Goal: Information Seeking & Learning: Check status

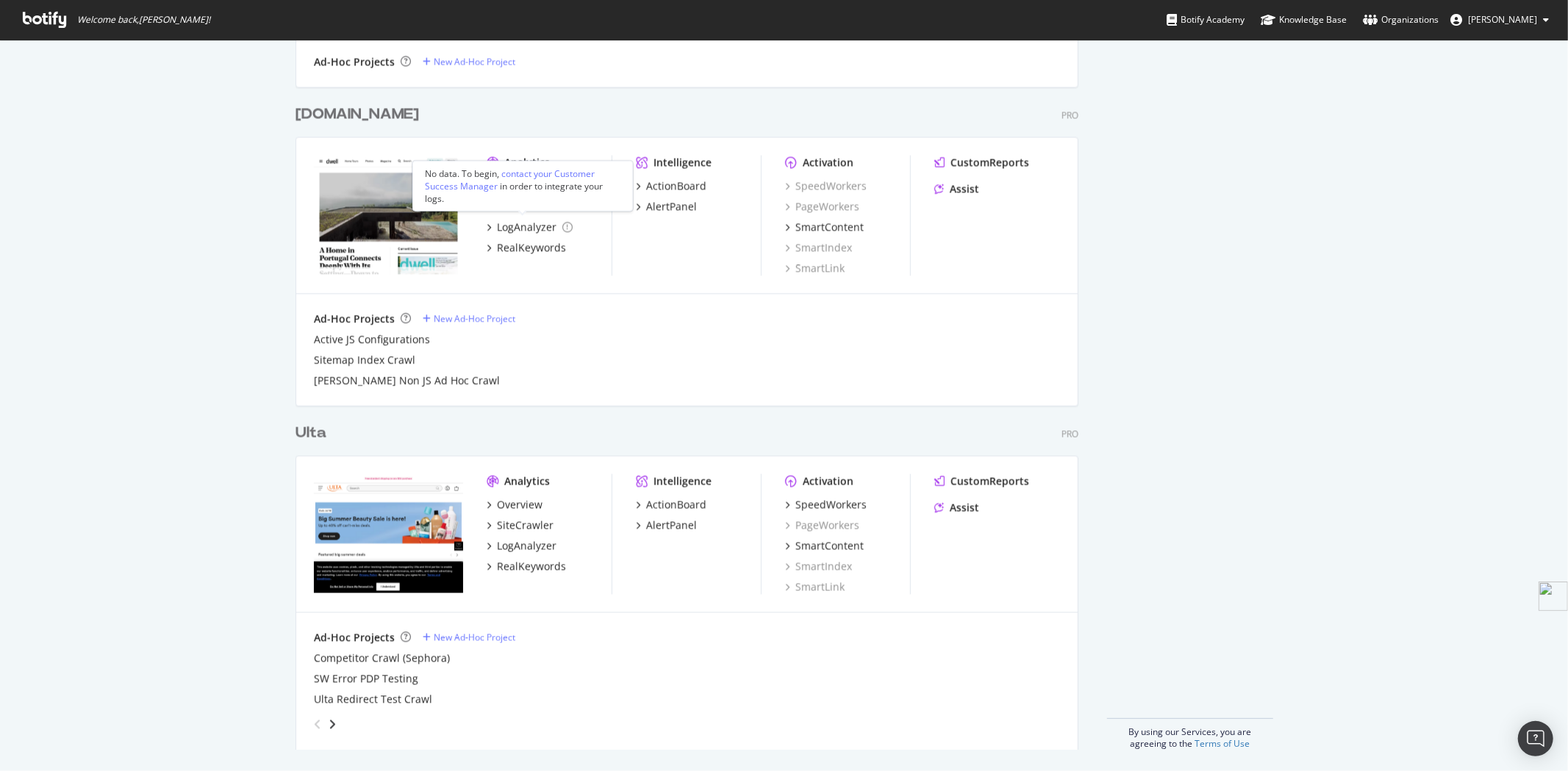
scroll to position [2363, 0]
click at [816, 496] on div "SpeedWorkers" at bounding box center [831, 503] width 71 height 14
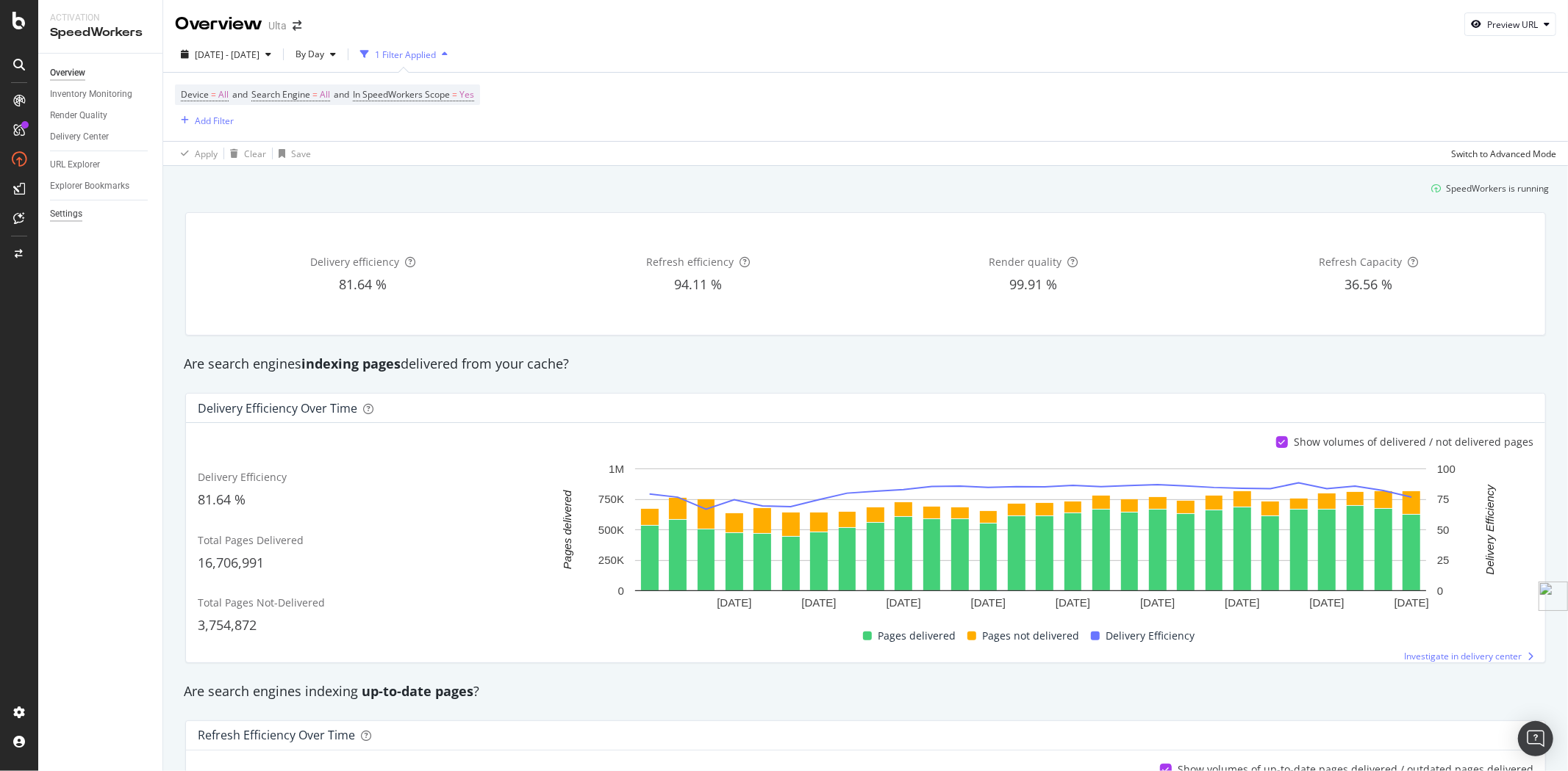
click at [70, 215] on div "Settings" at bounding box center [66, 213] width 32 height 15
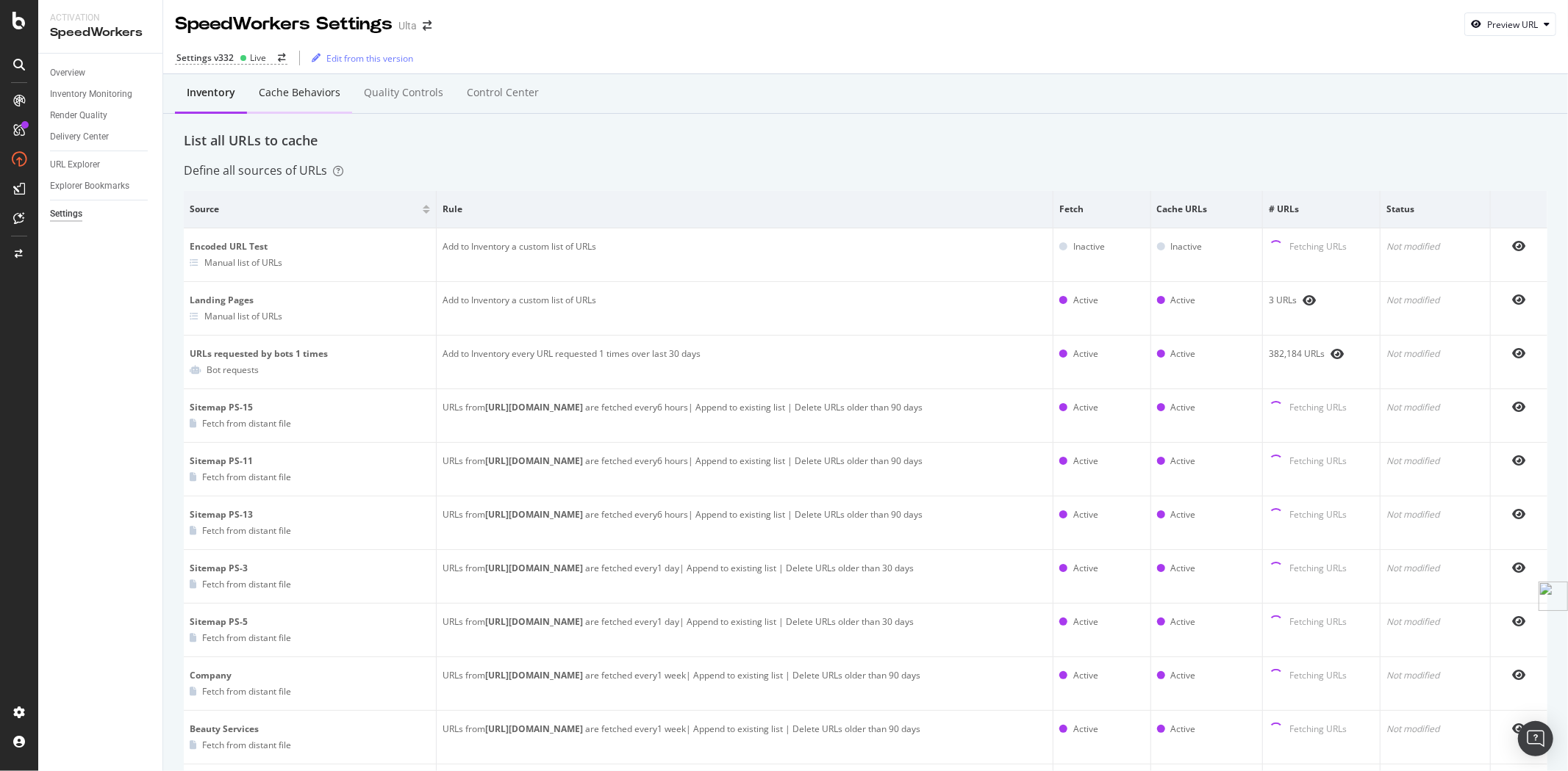
click at [285, 94] on div "Cache behaviors" at bounding box center [299, 93] width 82 height 14
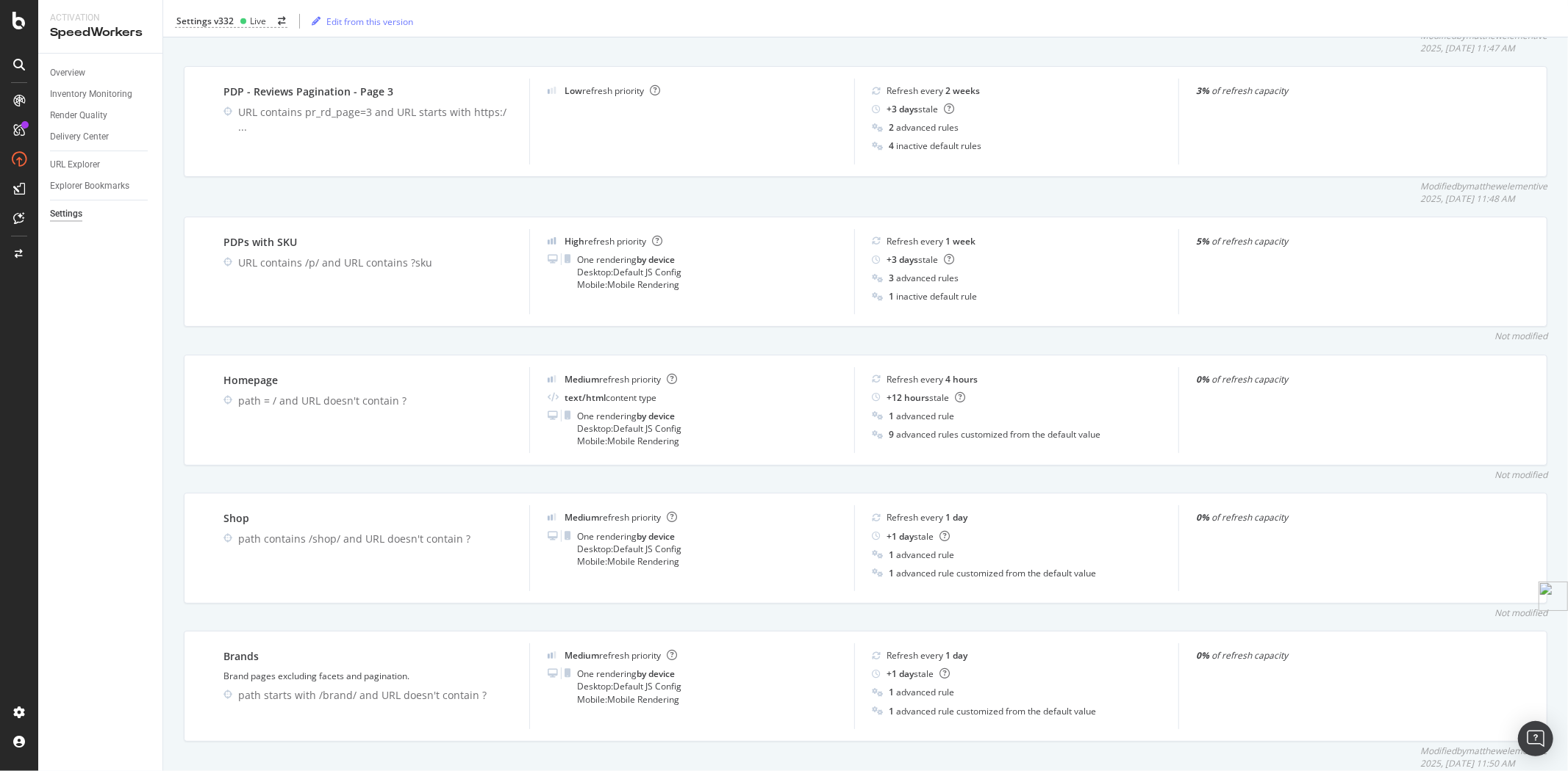
scroll to position [652, 0]
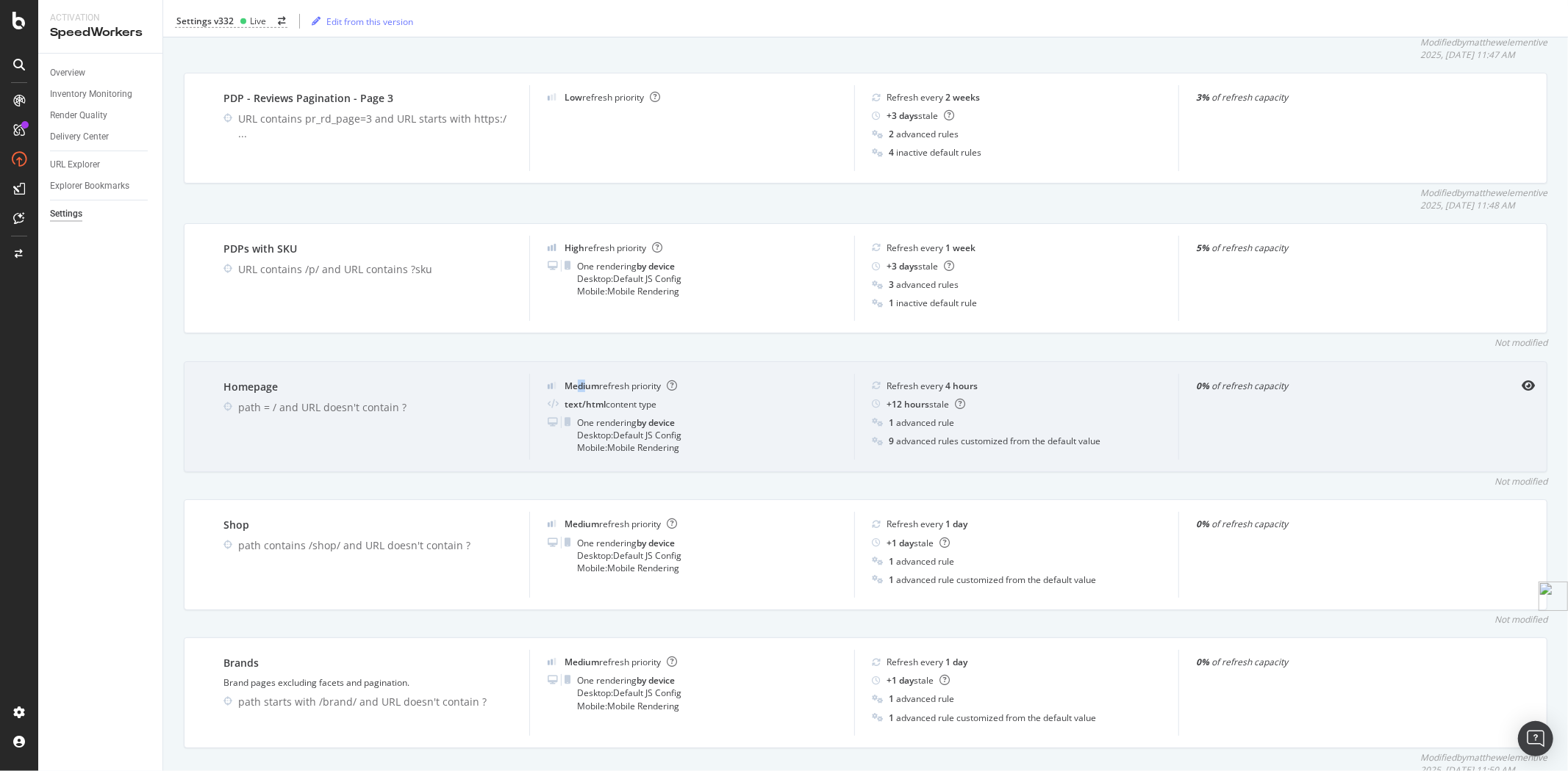
drag, startPoint x: 583, startPoint y: 386, endPoint x: 574, endPoint y: 385, distance: 9.1
click at [574, 385] on b "Medium" at bounding box center [581, 386] width 34 height 13
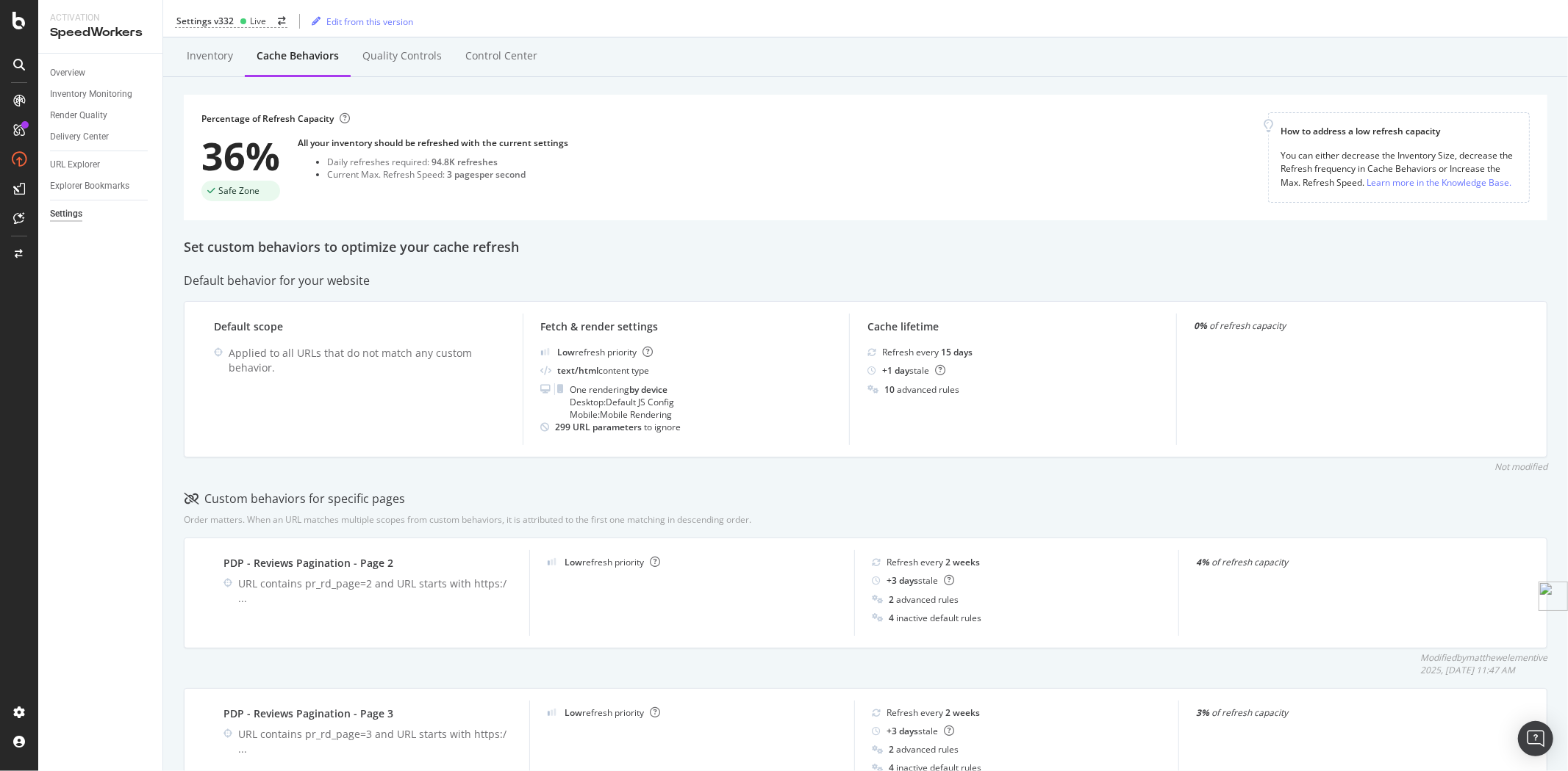
scroll to position [0, 0]
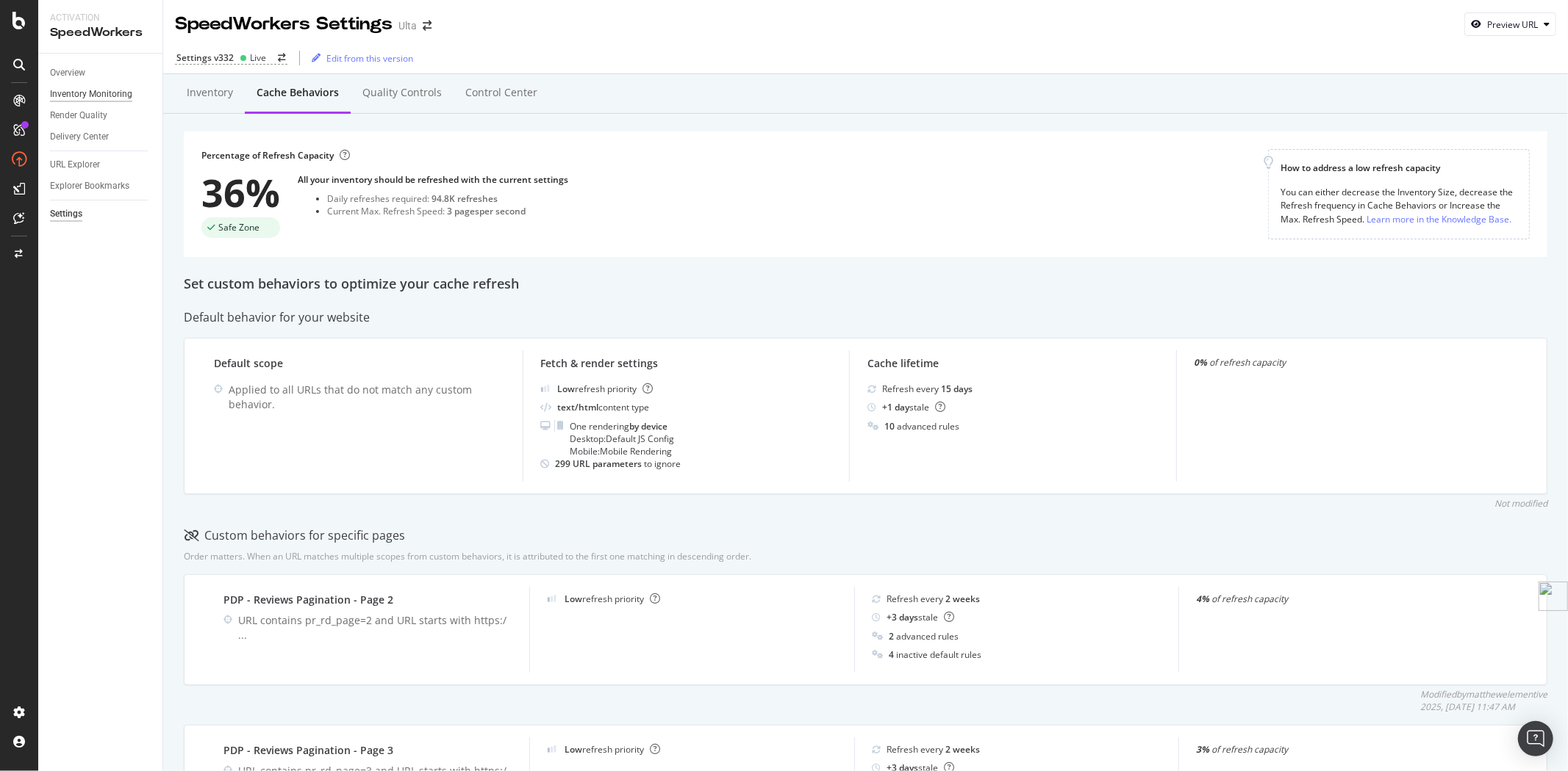
click at [97, 97] on div "Inventory Monitoring" at bounding box center [90, 94] width 82 height 15
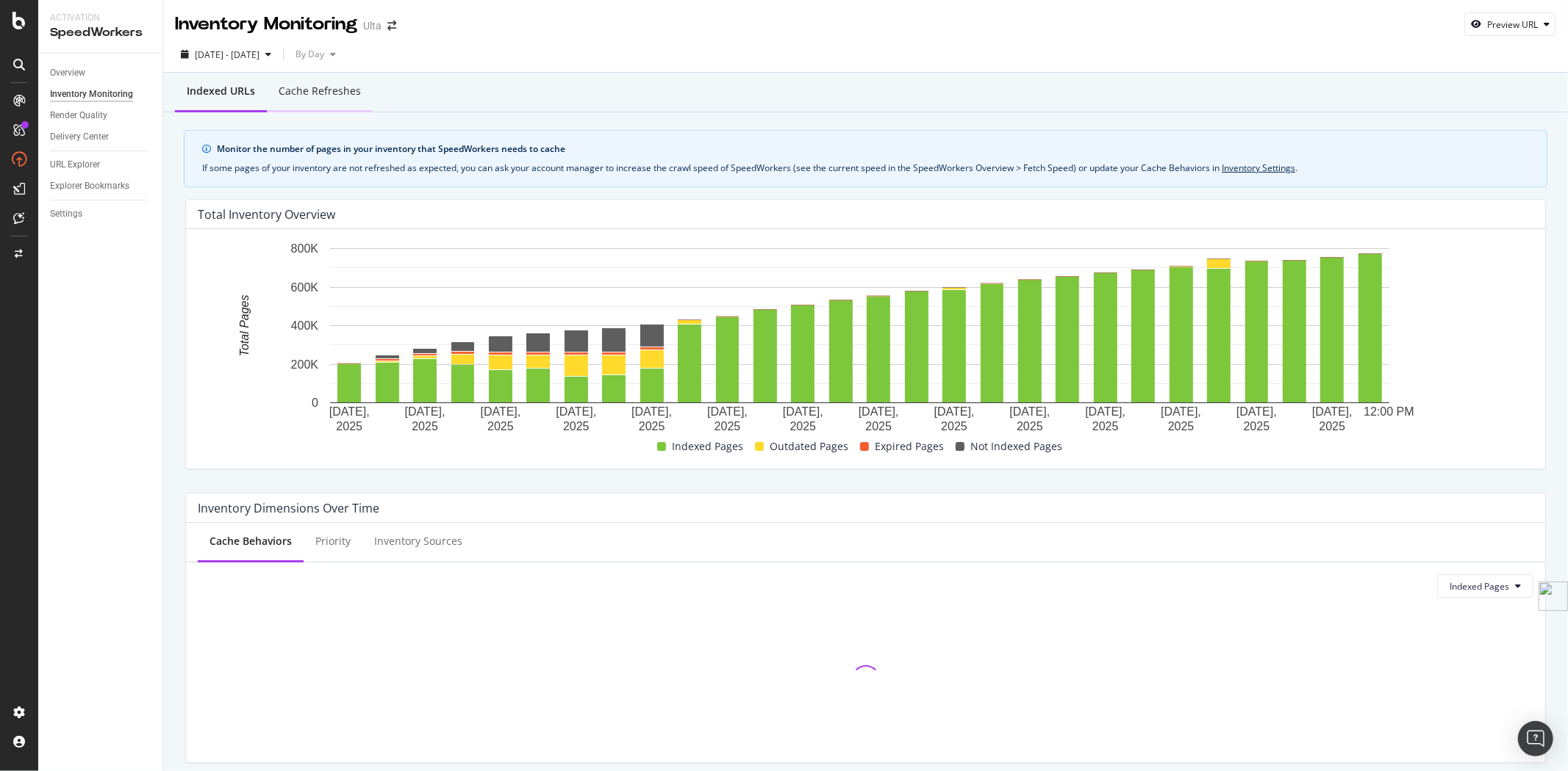
click at [357, 90] on div "Cache refreshes" at bounding box center [319, 91] width 82 height 14
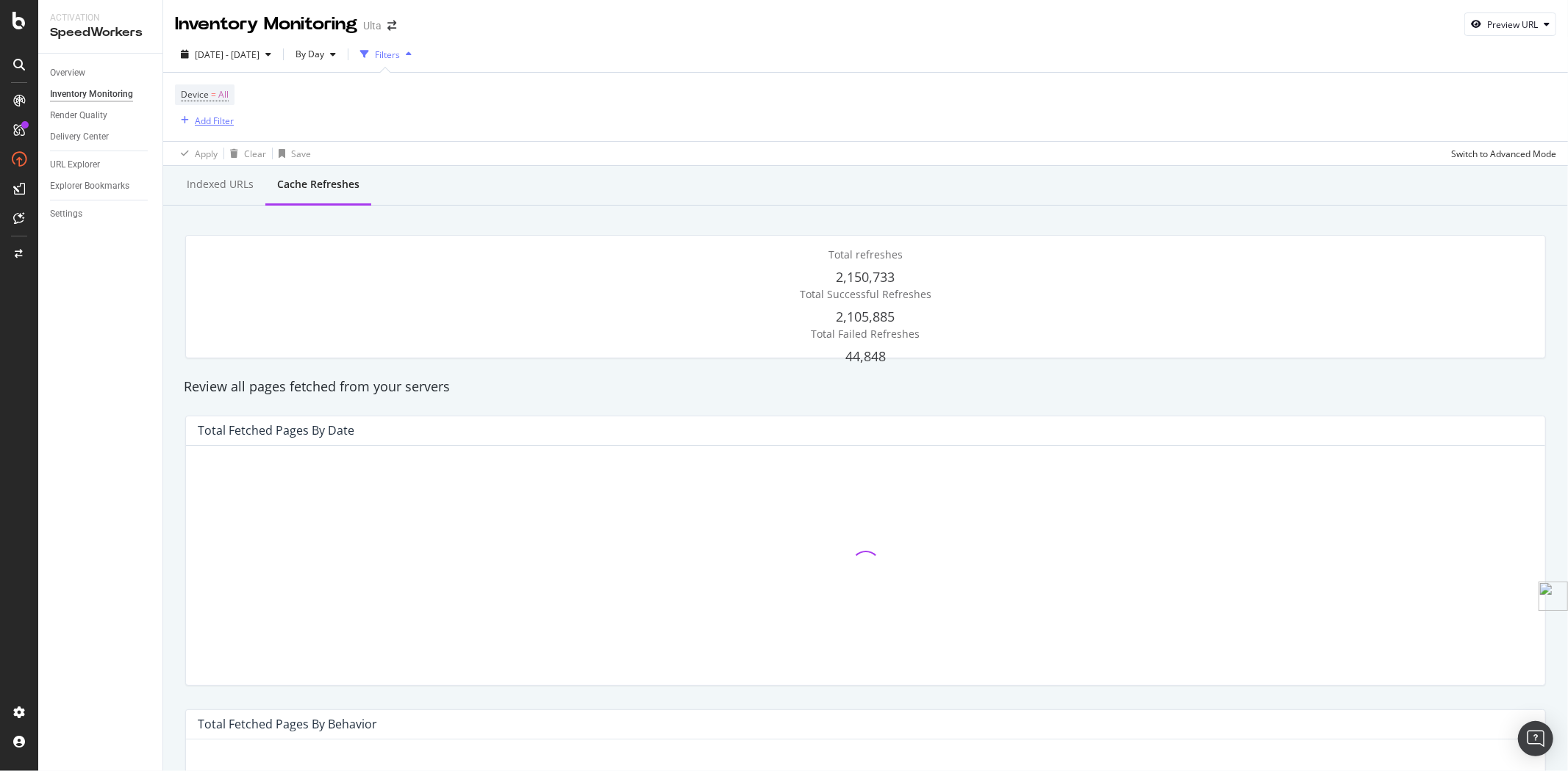
click at [222, 126] on div "Add Filter" at bounding box center [214, 121] width 39 height 13
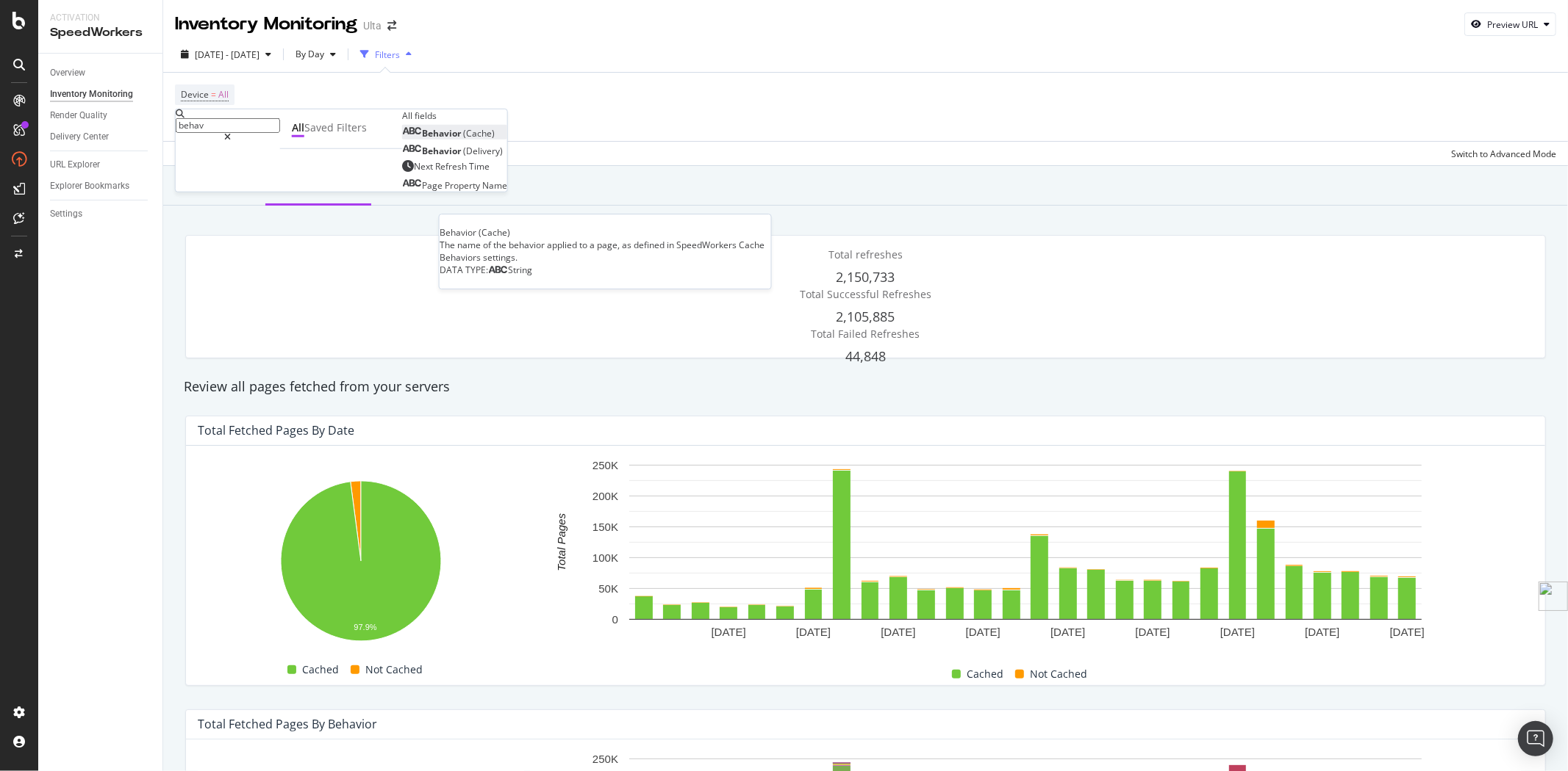
type input "behav"
click at [463, 140] on span "(Cache)" at bounding box center [479, 133] width 32 height 13
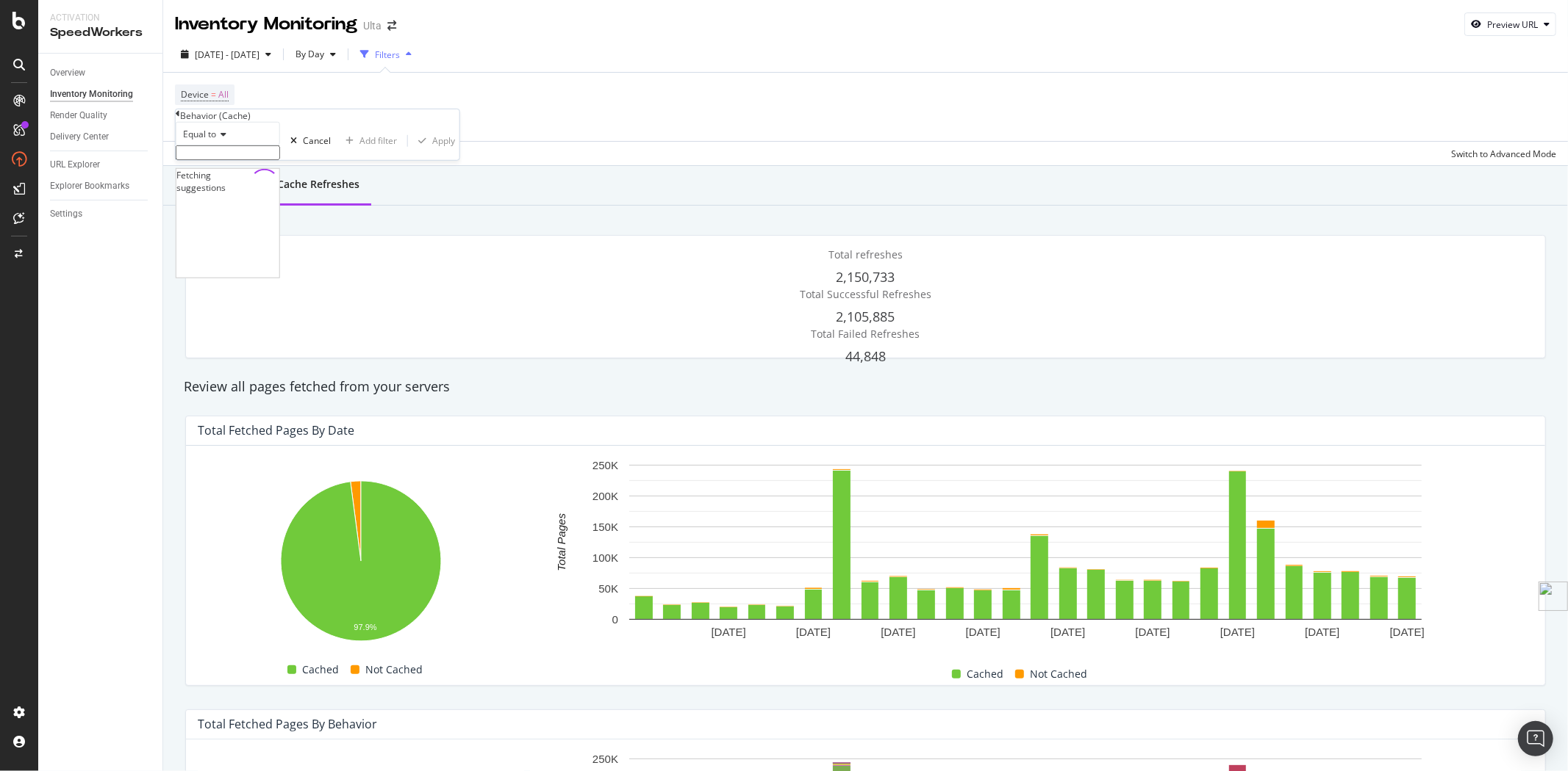
click at [280, 160] on input "text" at bounding box center [228, 153] width 105 height 14
click at [222, 146] on div "Equal to" at bounding box center [228, 133] width 105 height 23
click at [238, 254] on div "Contains" at bounding box center [228, 246] width 103 height 15
click at [253, 160] on input "text" at bounding box center [228, 153] width 105 height 14
drag, startPoint x: 335, startPoint y: 211, endPoint x: 248, endPoint y: 185, distance: 90.8
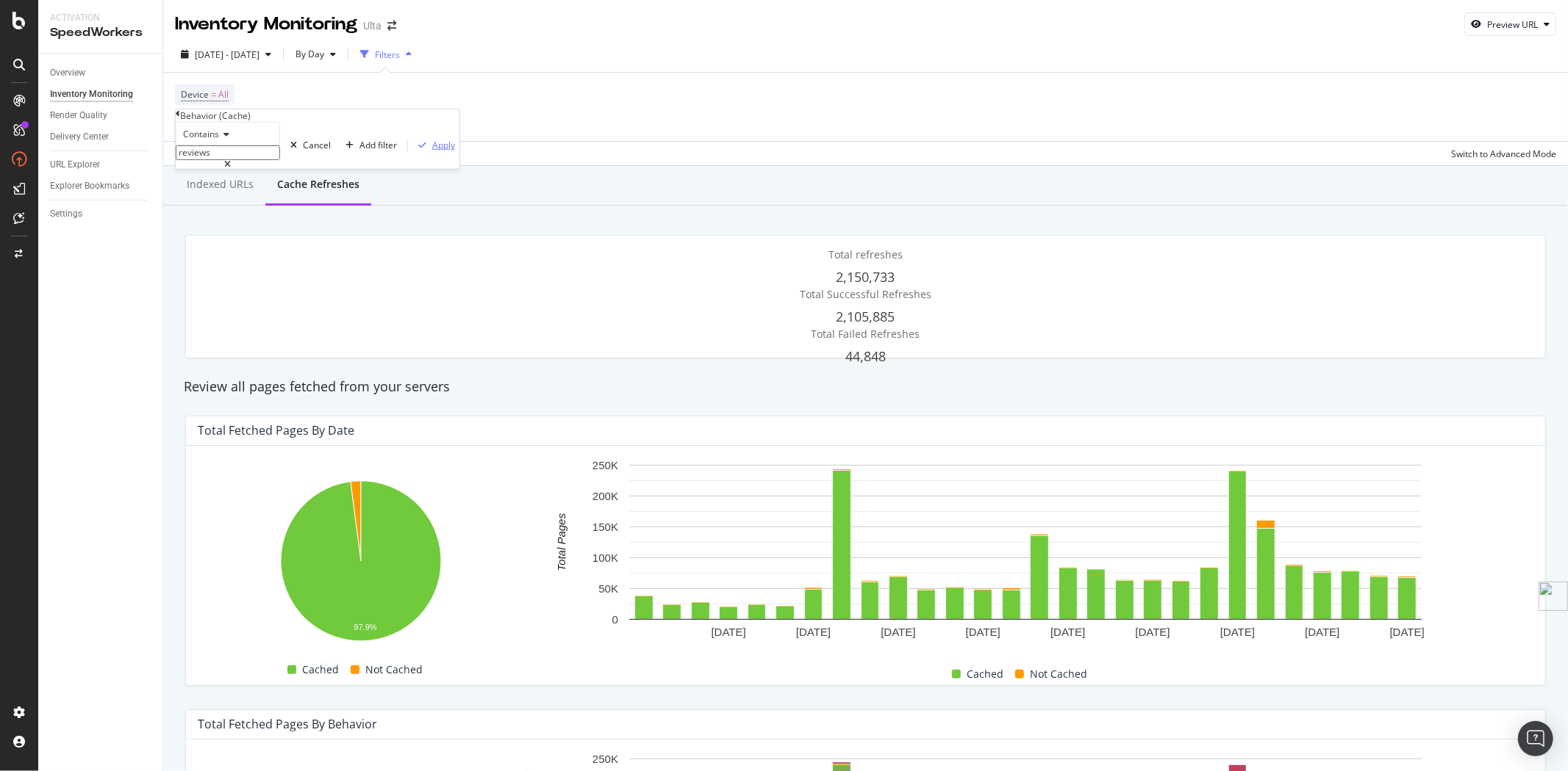
click at [248, 169] on div "Contains reviews Cancel Add filter Apply" at bounding box center [317, 145] width 284 height 47
click at [196, 160] on input "reviews" at bounding box center [228, 153] width 105 height 14
type input "Reviews"
click at [433, 151] on div "Apply" at bounding box center [443, 145] width 23 height 13
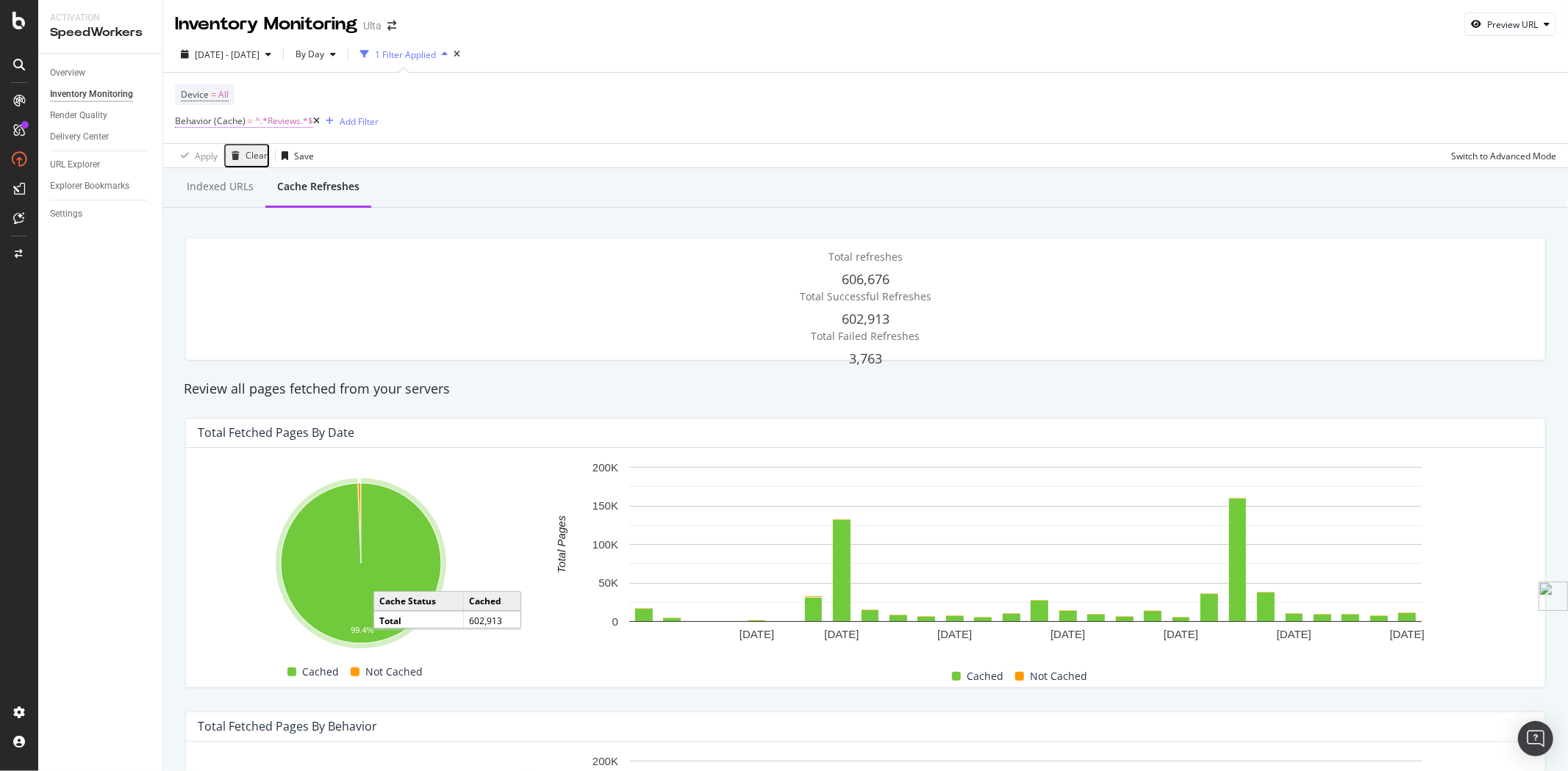
click at [269, 125] on span "^.*Reviews.*$" at bounding box center [284, 121] width 58 height 21
click at [254, 159] on input "Reviews" at bounding box center [228, 152] width 105 height 14
type input "Shop"
click at [418, 150] on icon "button" at bounding box center [422, 145] width 8 height 9
